Goal: Task Accomplishment & Management: Use online tool/utility

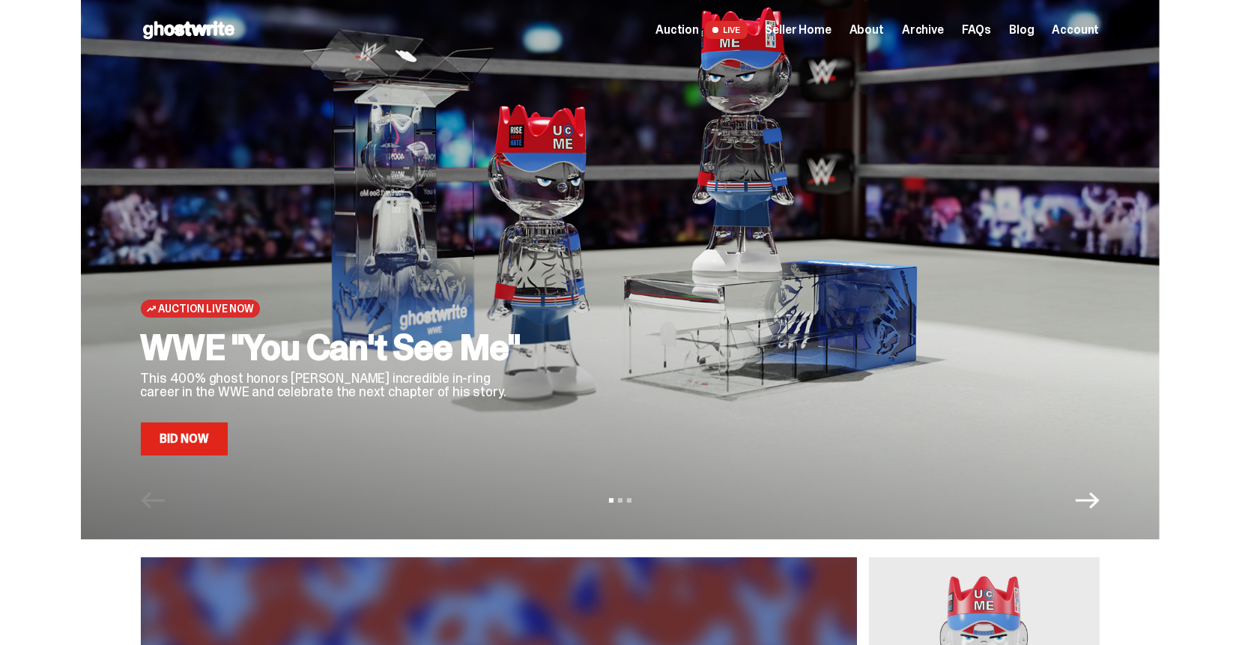
click at [810, 35] on span "Seller Home" at bounding box center [799, 30] width 66 height 12
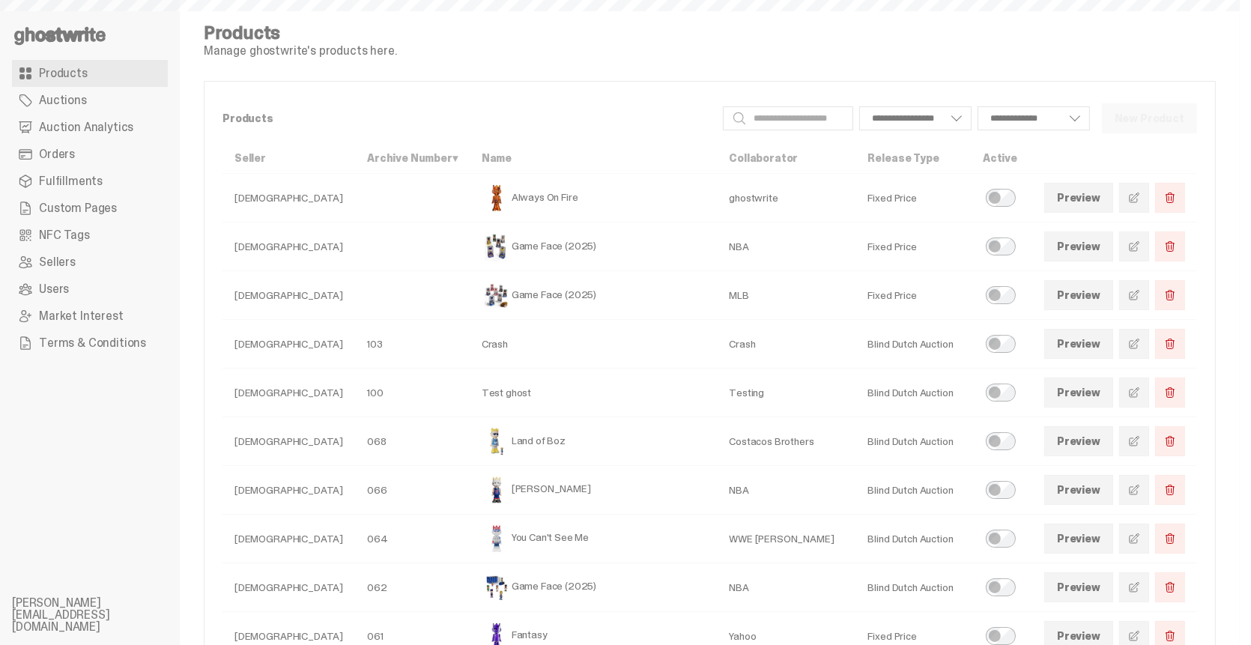
click at [96, 124] on span "Auction Analytics" at bounding box center [86, 127] width 94 height 12
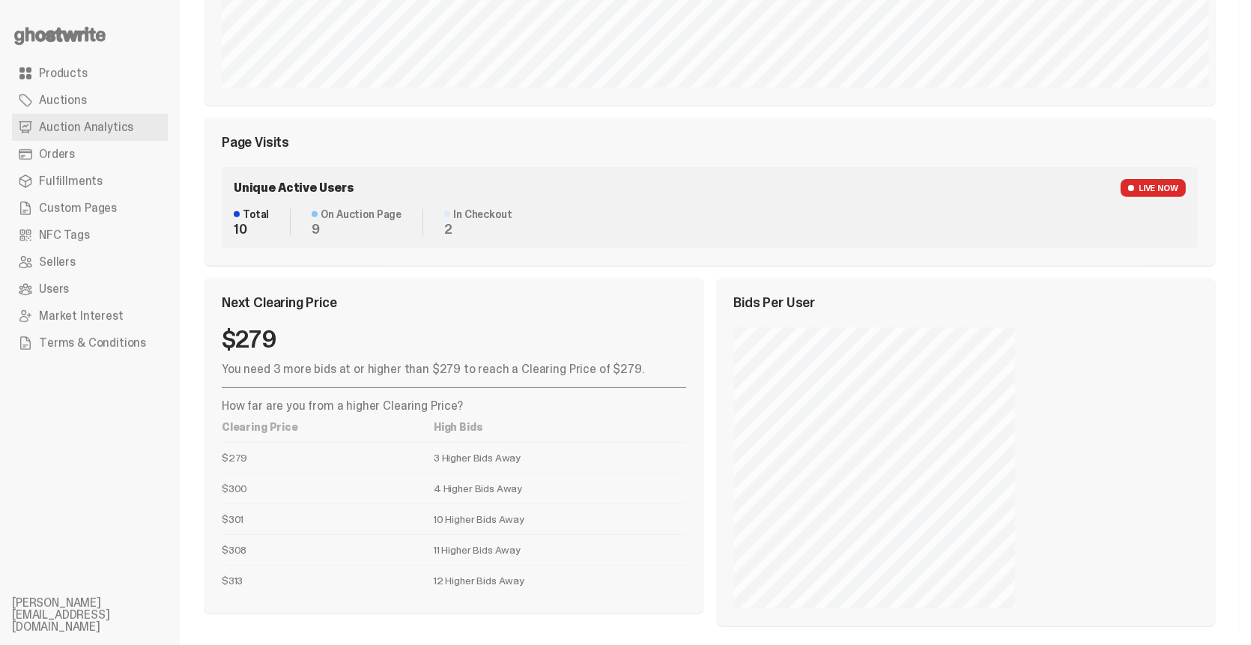
scroll to position [703, 0]
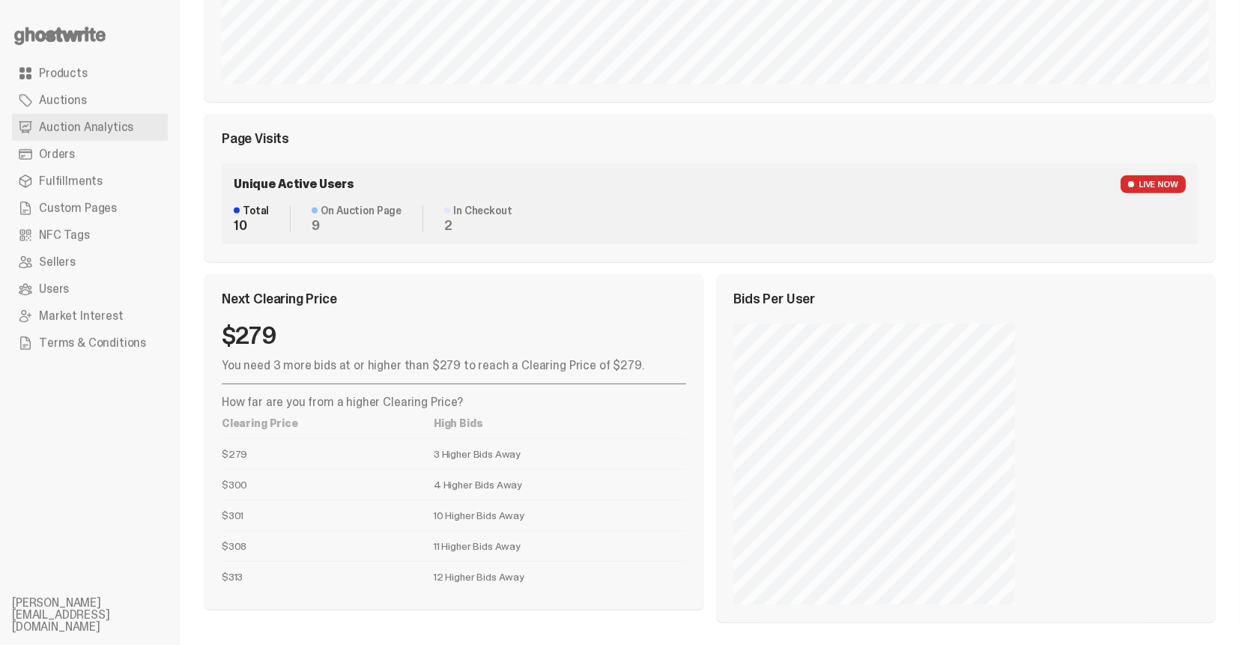
click at [471, 575] on td "12 Higher Bids Away" at bounding box center [560, 576] width 252 height 31
click at [495, 577] on td "12 Higher Bids Away" at bounding box center [560, 576] width 252 height 31
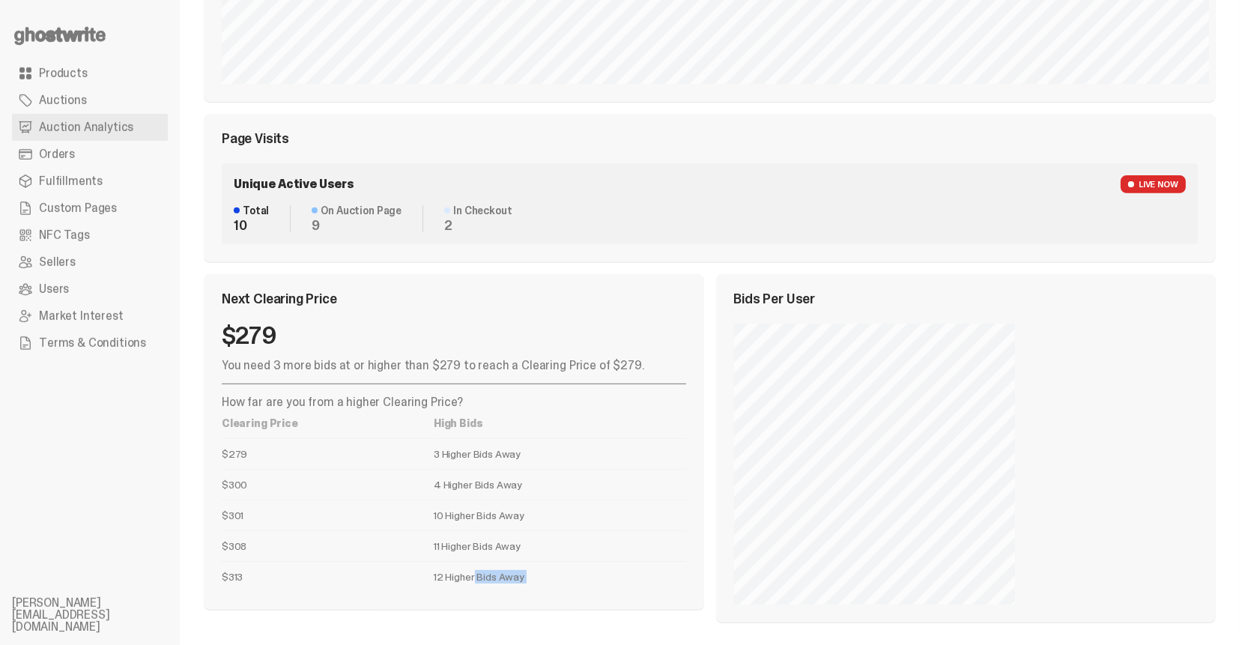
click at [495, 577] on td "12 Higher Bids Away" at bounding box center [560, 576] width 252 height 31
click at [466, 574] on td "12 Higher Bids Away" at bounding box center [560, 576] width 252 height 31
